Goal: Information Seeking & Learning: Learn about a topic

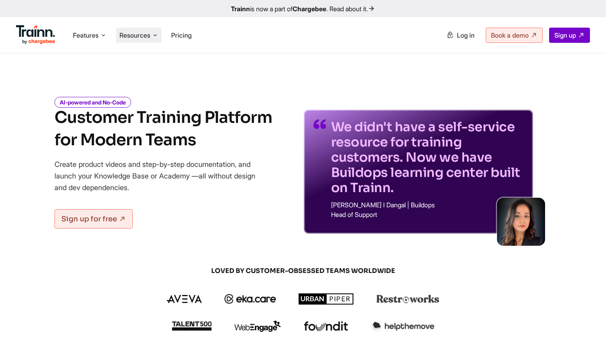
click at [150, 30] on li "Resources Resources Trainn Help Center Help videos to get you started. Trainn B…" at bounding box center [138, 35] width 45 height 15
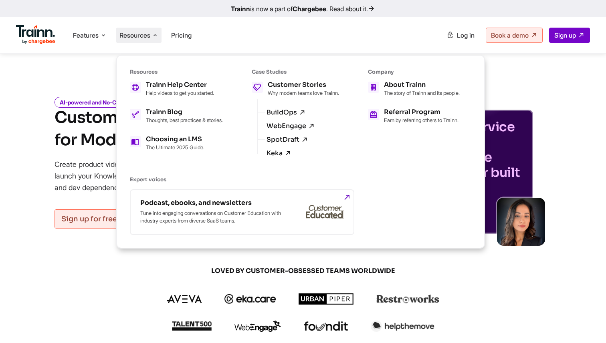
click at [189, 103] on ul "Trainn Help Center Help videos to get you started. Trainn Blog Thoughts, best p…" at bounding box center [176, 116] width 93 height 69
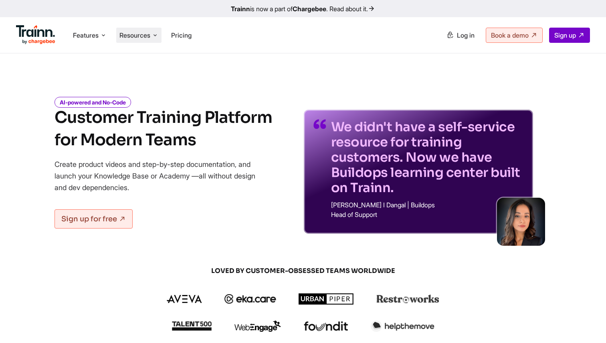
click at [150, 34] on span "Resources" at bounding box center [134, 35] width 31 height 9
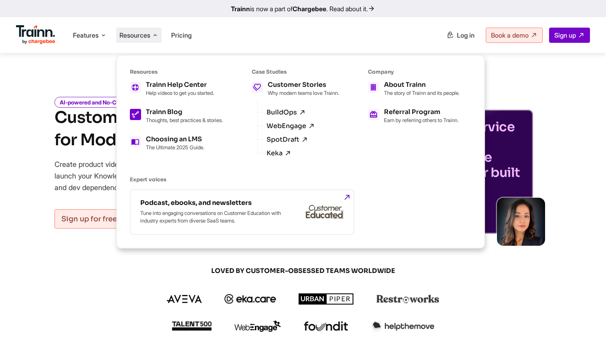
click at [171, 116] on div "Trainn Blog Thoughts, best practices & stories." at bounding box center [184, 116] width 77 height 14
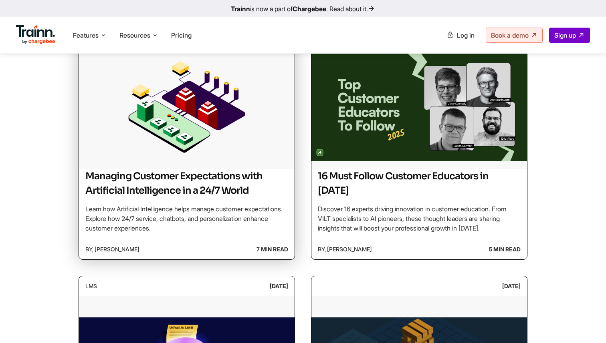
scroll to position [312, 0]
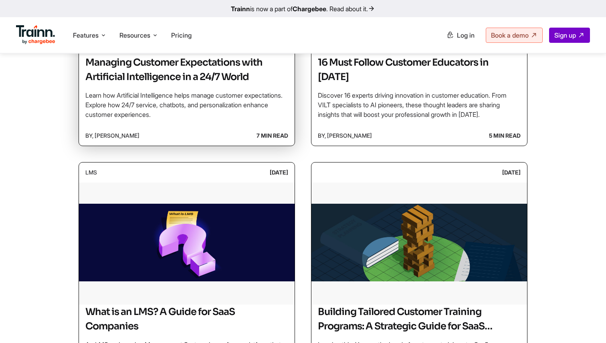
click at [274, 123] on div "Managing Customer Expectations with Artificial Intelligence in a 24/7 World Lea…" at bounding box center [186, 90] width 215 height 70
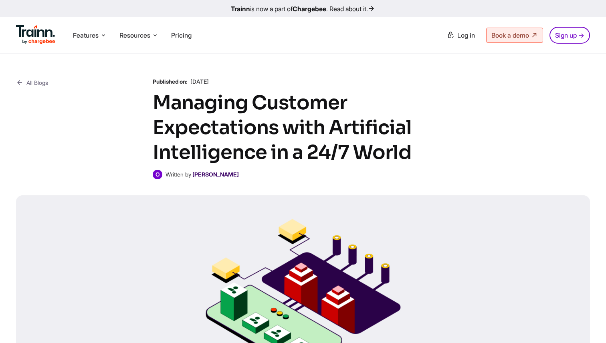
click at [219, 175] on b "[PERSON_NAME]" at bounding box center [215, 174] width 46 height 7
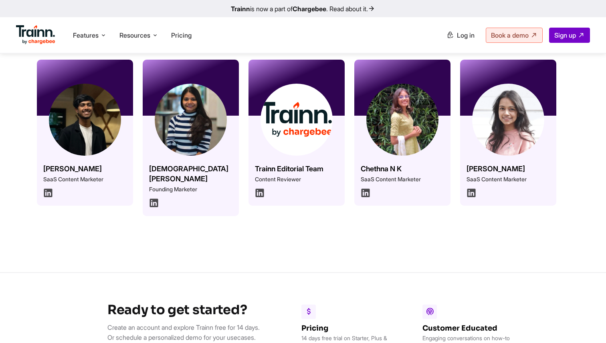
scroll to position [179, 0]
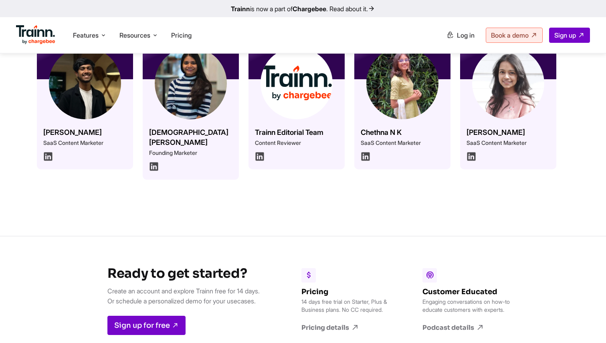
click at [221, 149] on p "Founding Marketer" at bounding box center [190, 153] width 83 height 8
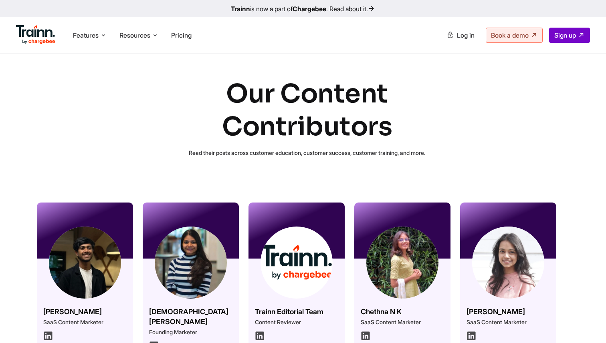
scroll to position [141, 0]
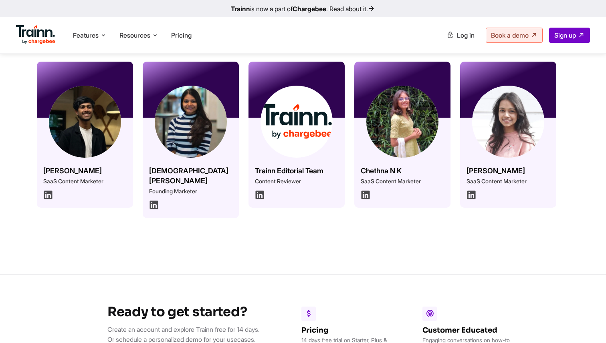
click at [110, 187] on div "[PERSON_NAME] SaaS Content Marketer" at bounding box center [85, 163] width 96 height 90
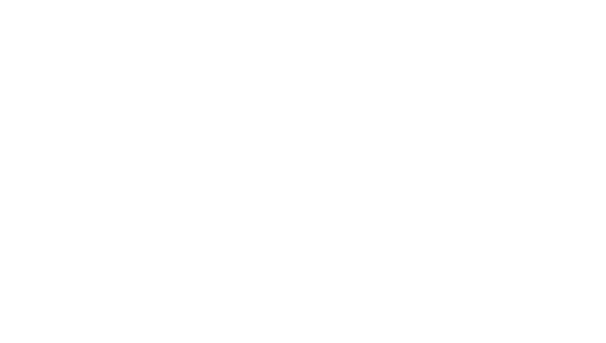
scroll to position [141, 0]
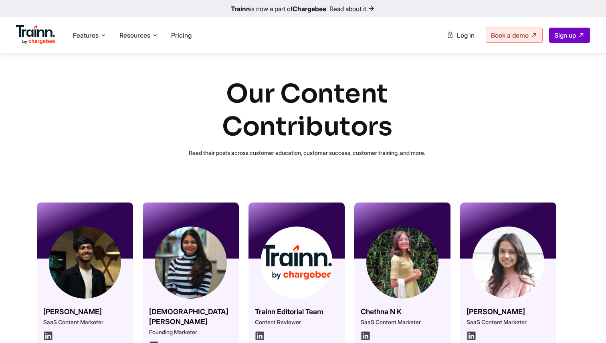
scroll to position [141, 0]
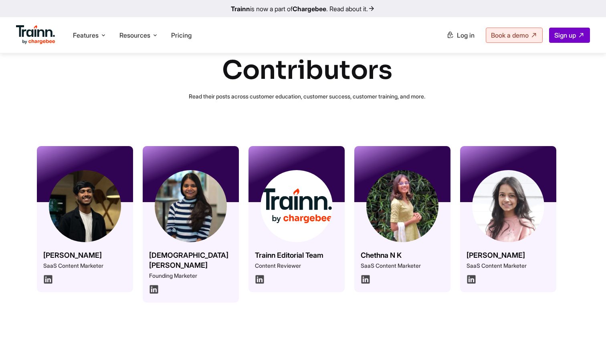
scroll to position [79, 0]
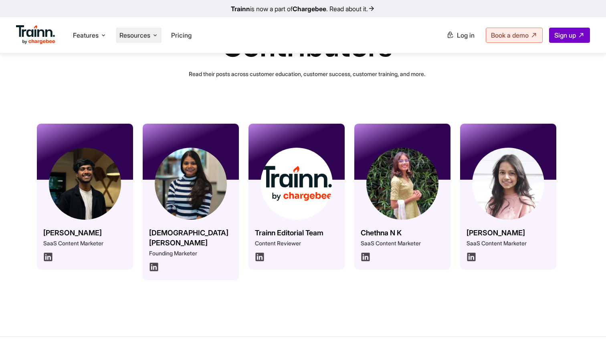
click at [127, 35] on span "Resources" at bounding box center [134, 35] width 31 height 9
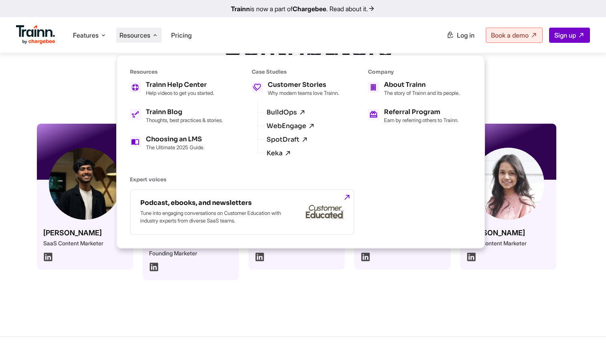
click at [100, 89] on div "Our Content Contributors Read their posts across customer education, customer s…" at bounding box center [303, 135] width 606 height 321
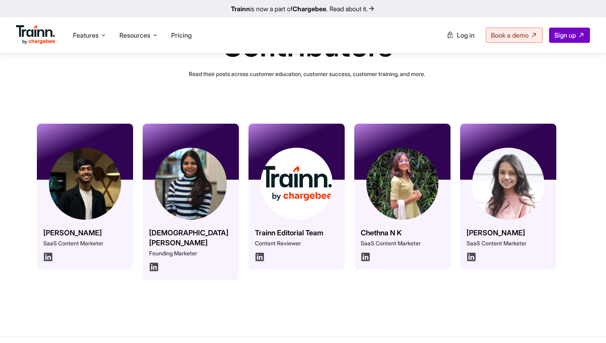
click at [95, 177] on img at bounding box center [85, 184] width 72 height 72
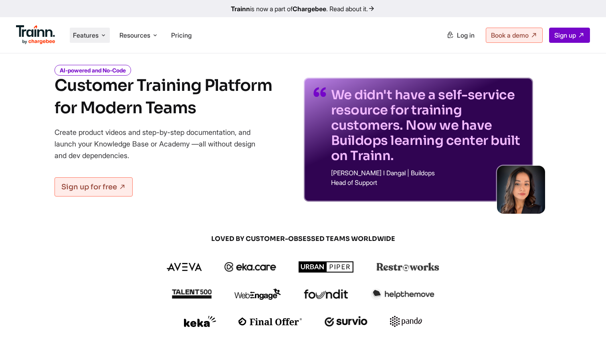
click at [96, 34] on span "Features" at bounding box center [86, 35] width 26 height 9
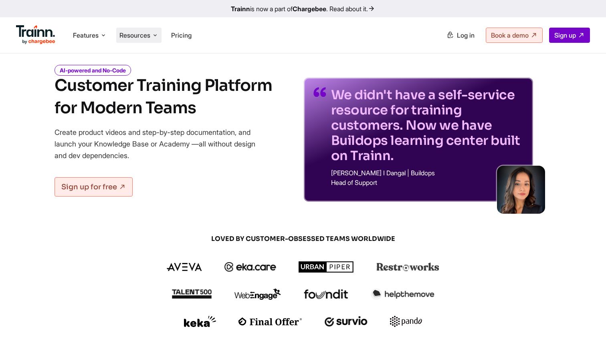
click at [127, 34] on span "Resources" at bounding box center [134, 35] width 31 height 9
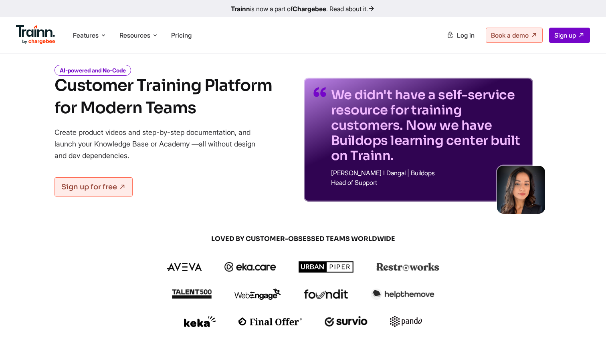
click at [288, 7] on link "Trainn is now a part of Chargebee . Read about it." at bounding box center [303, 8] width 606 height 17
click at [145, 29] on li "Resources Resources Trainn Help Center Help videos to get you started. Trainn B…" at bounding box center [138, 35] width 45 height 15
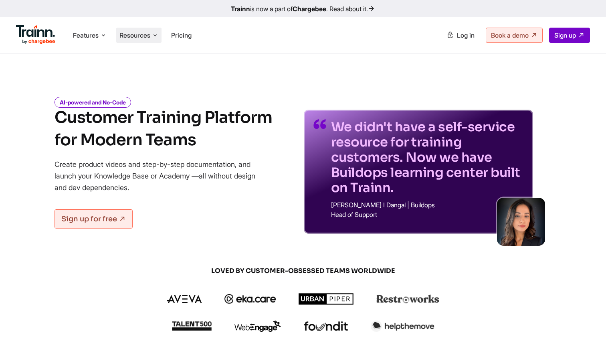
click at [141, 43] on li "Resources Resources Trainn Help Center Help videos to get you started. Trainn B…" at bounding box center [138, 35] width 45 height 15
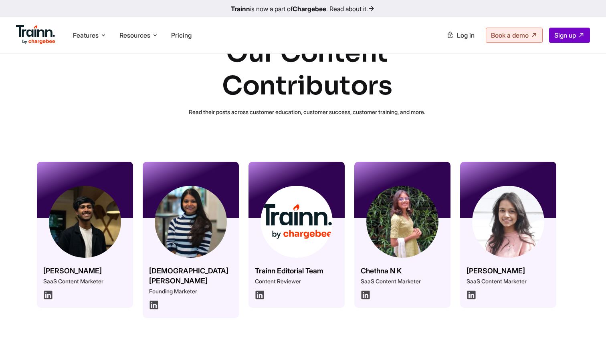
scroll to position [42, 0]
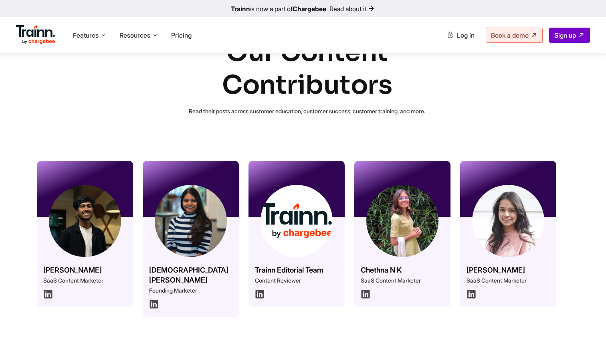
click at [96, 285] on div "Omar Sheriff SaaS Content Marketer" at bounding box center [85, 262] width 96 height 90
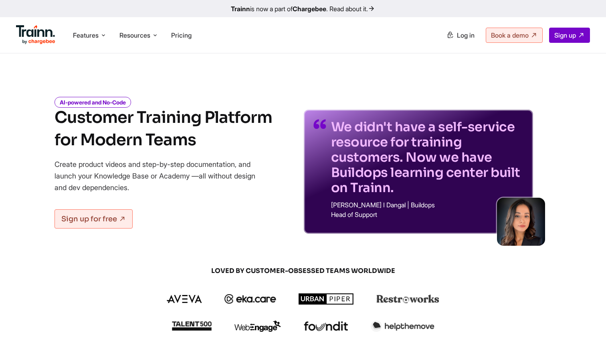
click at [150, 44] on ul "Features Product Videos Create product & how-to videos in multiple languages. G…" at bounding box center [159, 35] width 287 height 23
click at [150, 34] on span "Resources" at bounding box center [134, 35] width 31 height 9
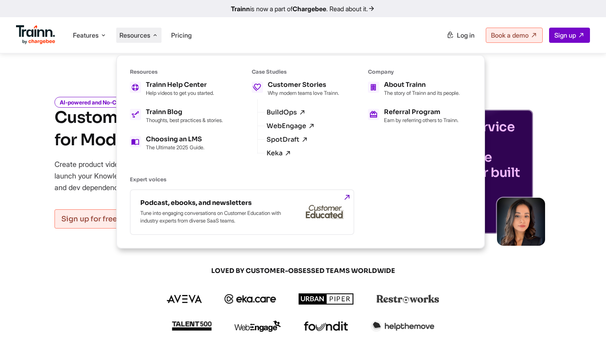
click at [180, 103] on ul "Trainn Help Center Help videos to get you started. Trainn Blog Thoughts, best p…" at bounding box center [176, 116] width 93 height 69
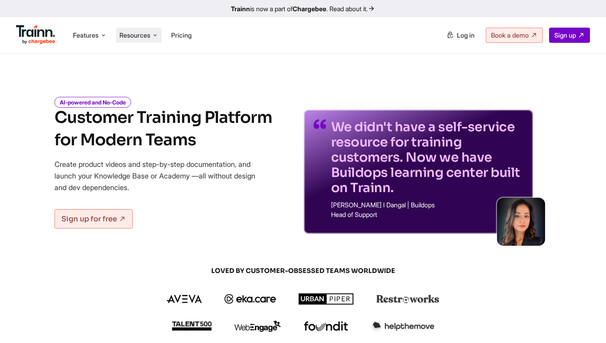
click at [148, 39] on span "Resources" at bounding box center [134, 35] width 31 height 9
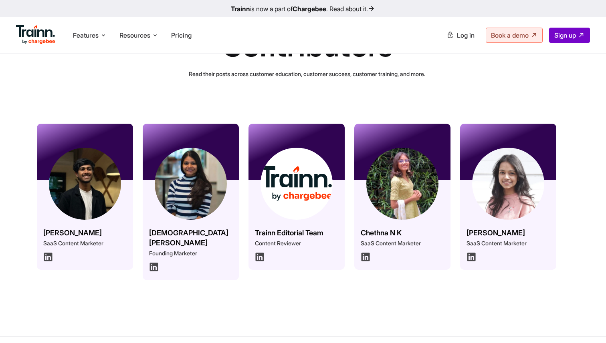
scroll to position [83, 0]
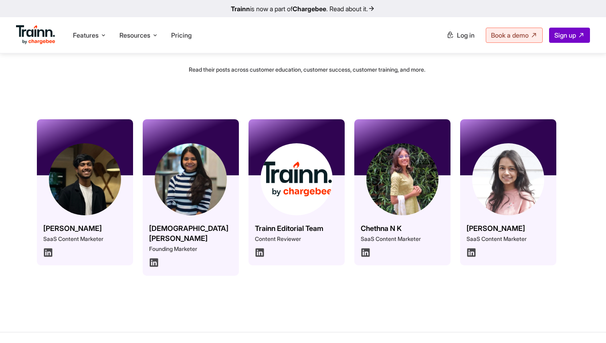
click at [112, 247] on div "Omar Sheriff SaaS Content Marketer" at bounding box center [85, 220] width 96 height 90
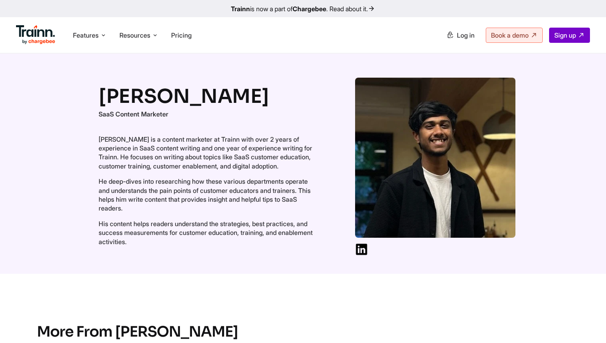
click at [48, 40] on img at bounding box center [35, 34] width 39 height 19
